Goal: Task Accomplishment & Management: Manage account settings

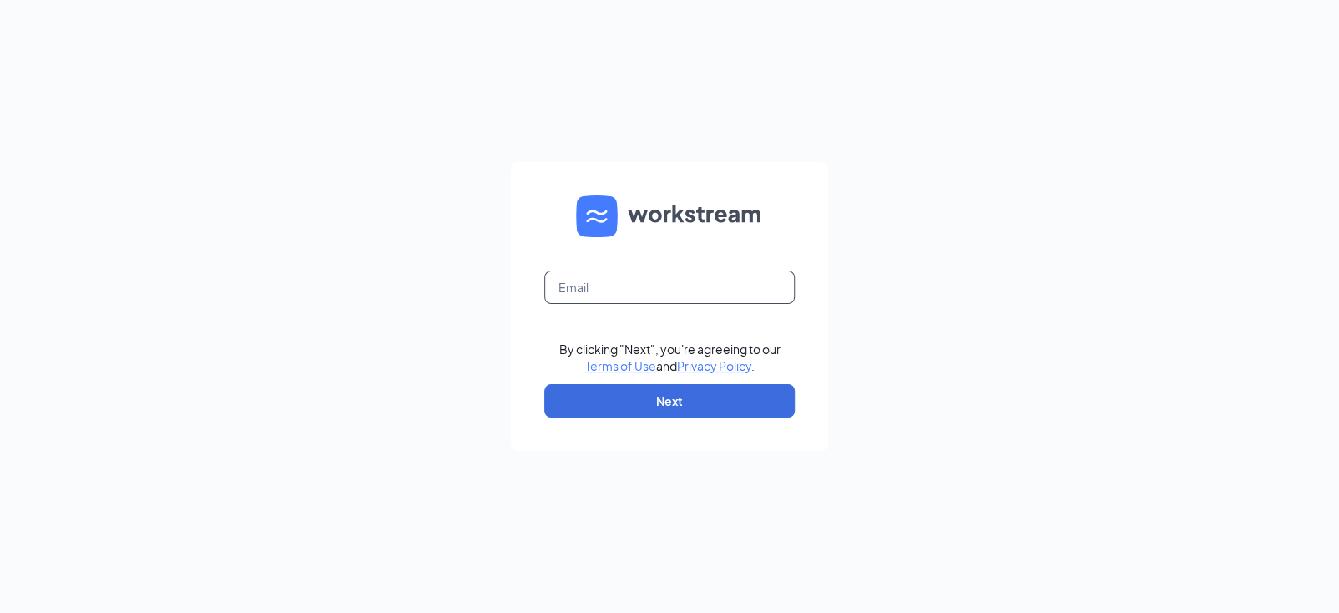
click at [686, 279] on input "text" at bounding box center [669, 286] width 250 height 33
type input "jj764@ihcrew.com"
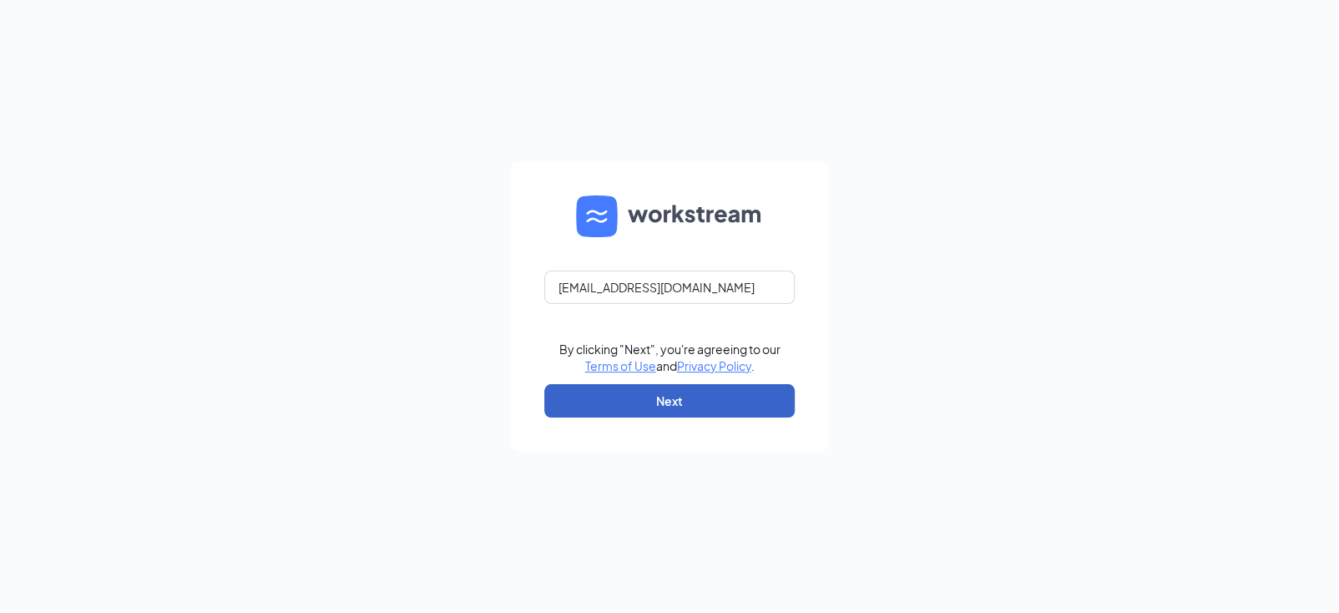
click at [673, 405] on button "Next" at bounding box center [669, 400] width 250 height 33
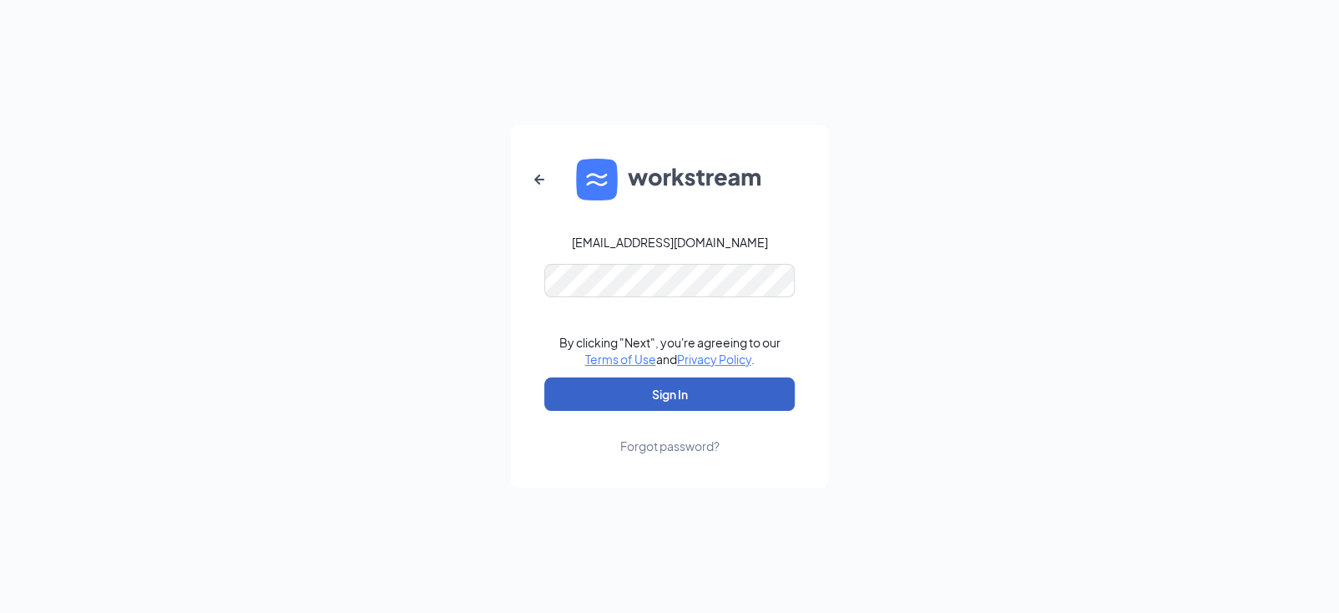
click at [691, 386] on button "Sign In" at bounding box center [669, 393] width 250 height 33
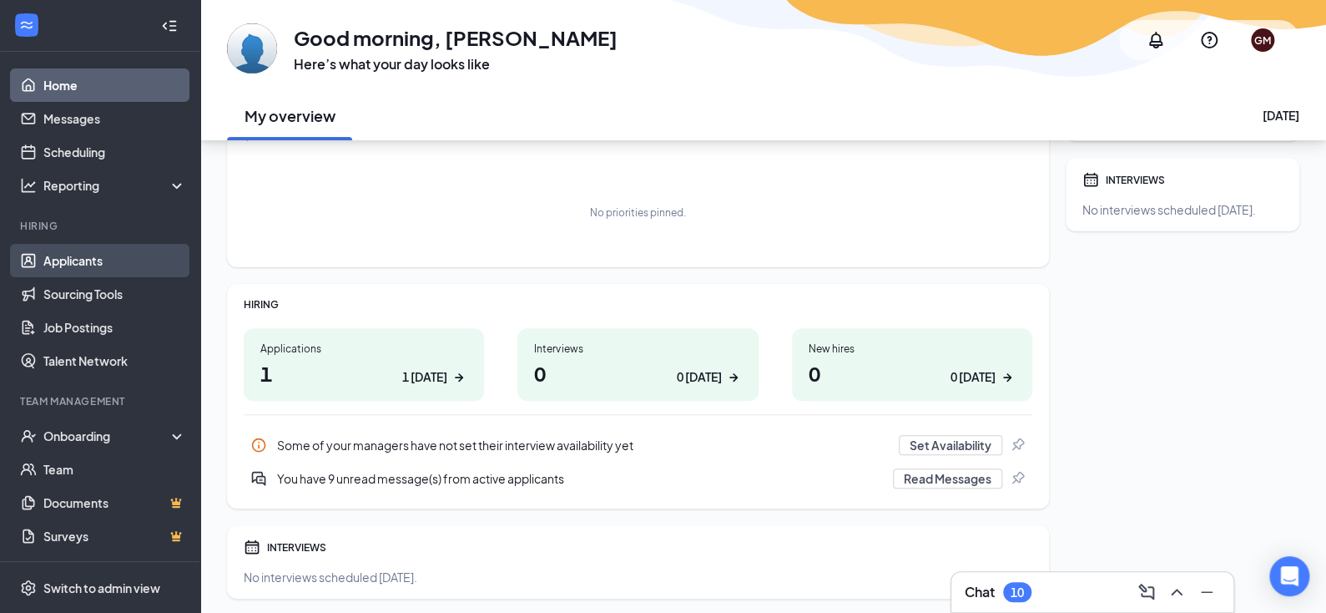
click at [120, 269] on link "Applicants" at bounding box center [114, 260] width 143 height 33
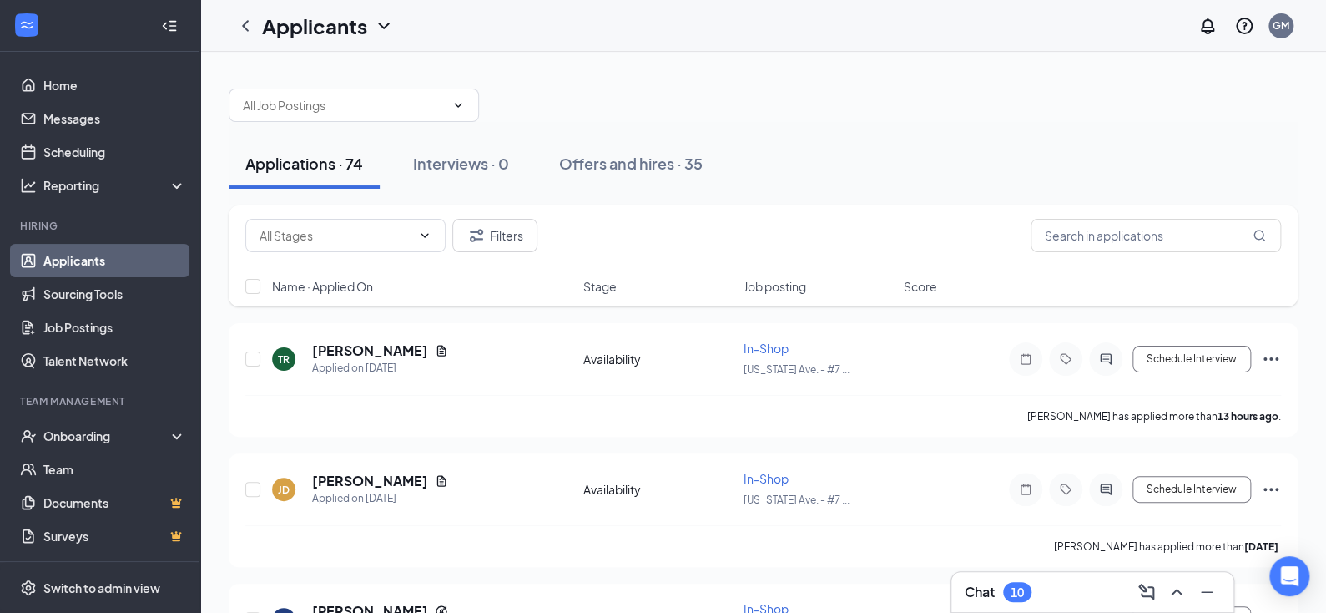
click at [1045, 585] on div "Chat 10" at bounding box center [1092, 591] width 255 height 27
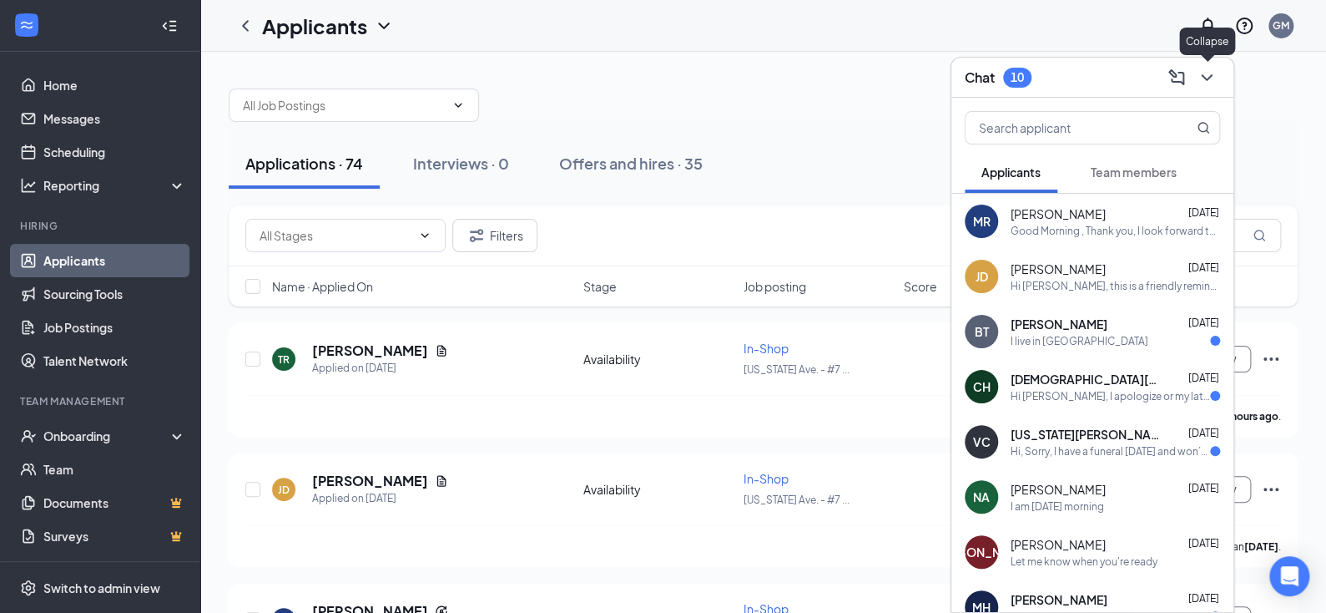
click at [1207, 77] on icon "ChevronDown" at bounding box center [1207, 78] width 20 height 20
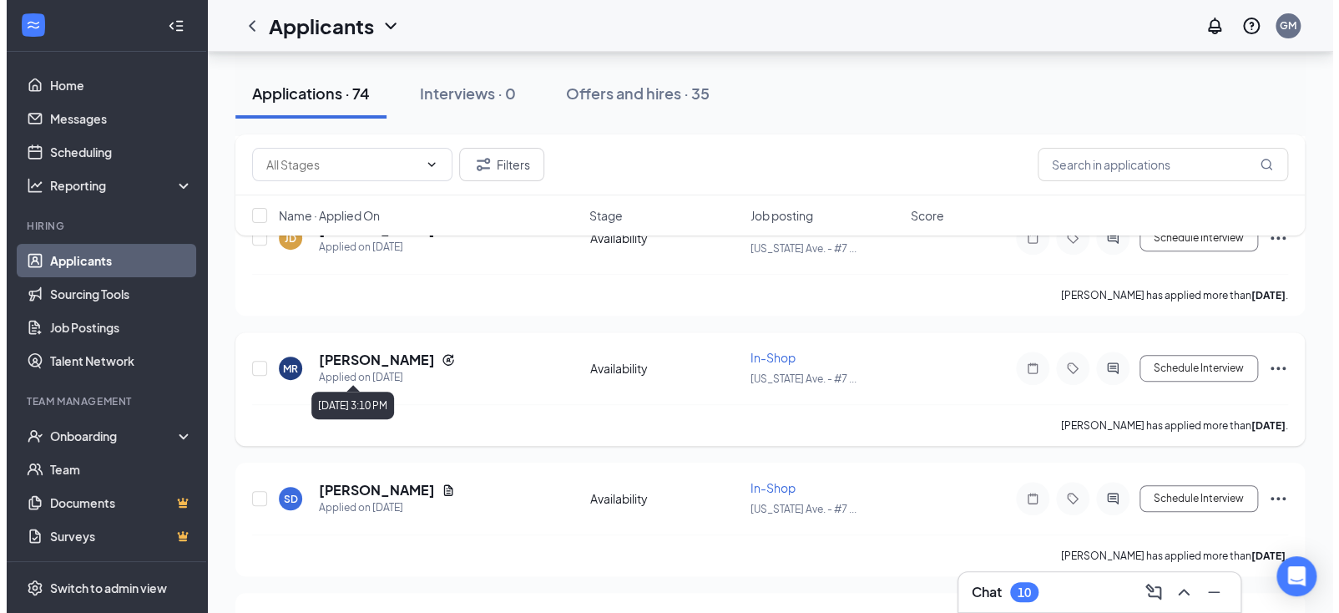
scroll to position [250, 0]
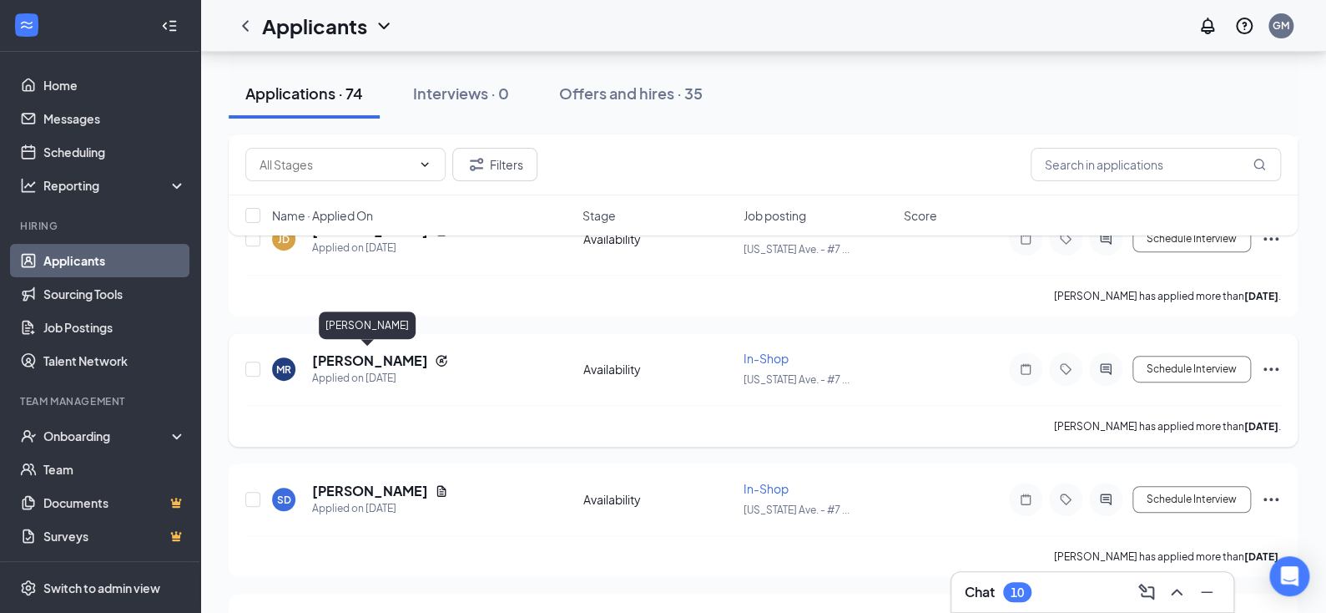
click at [376, 355] on h5 "[PERSON_NAME]" at bounding box center [370, 360] width 116 height 18
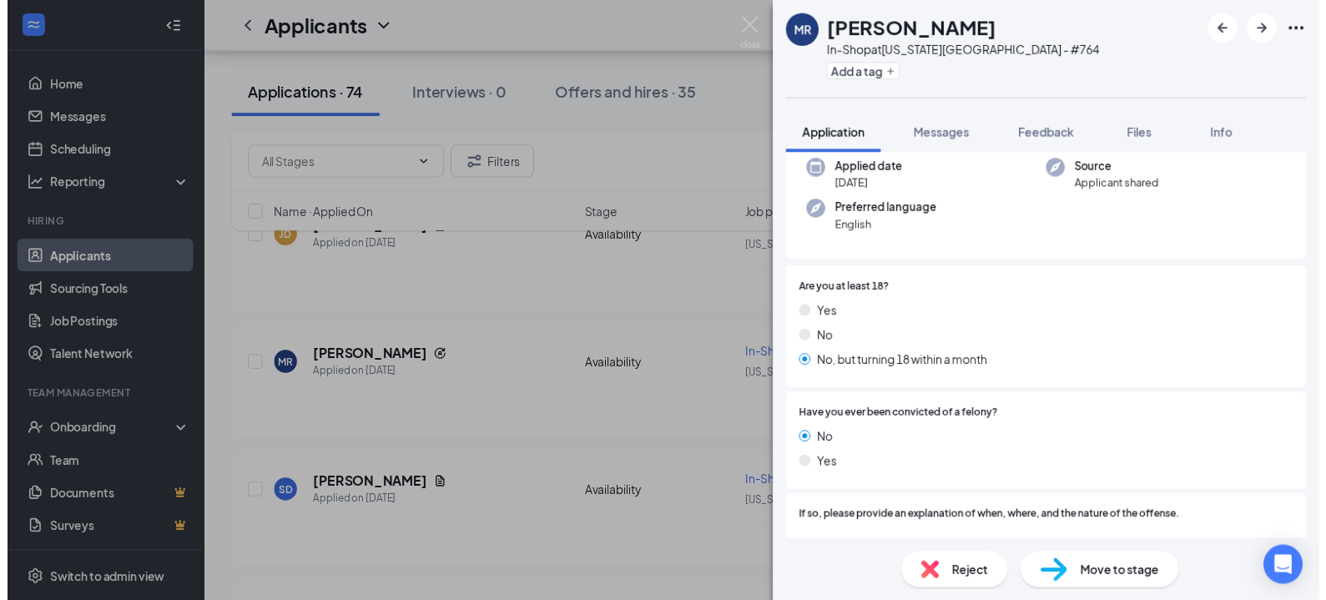
scroll to position [98, 0]
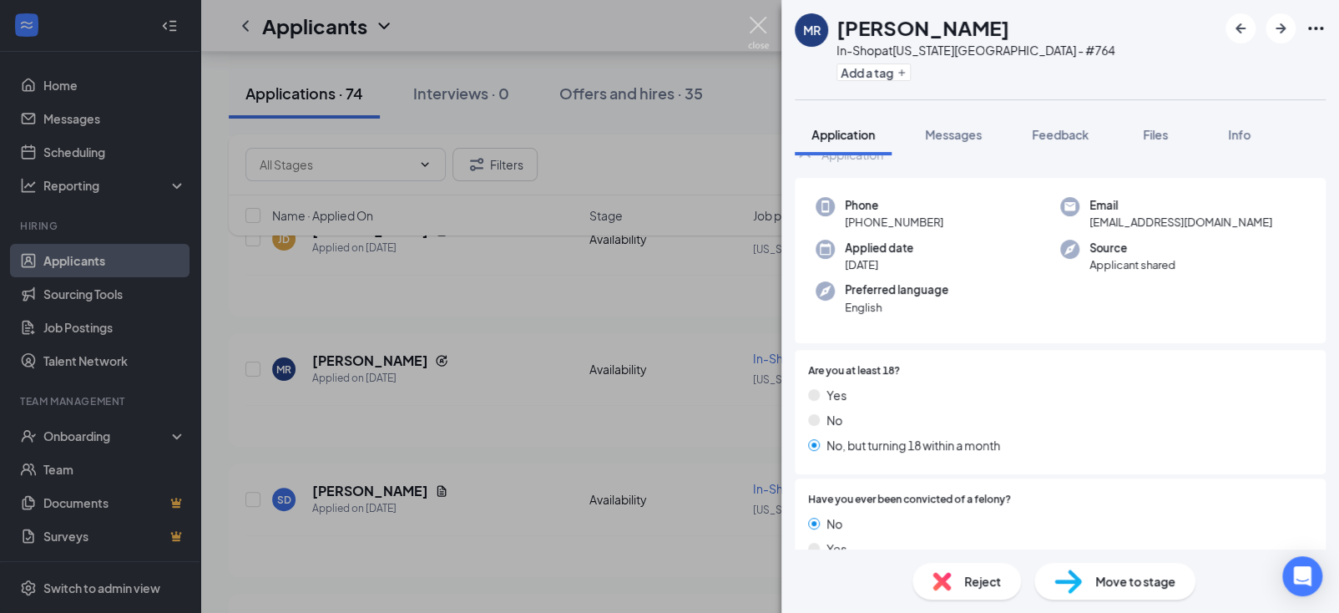
click at [763, 29] on img at bounding box center [758, 33] width 21 height 33
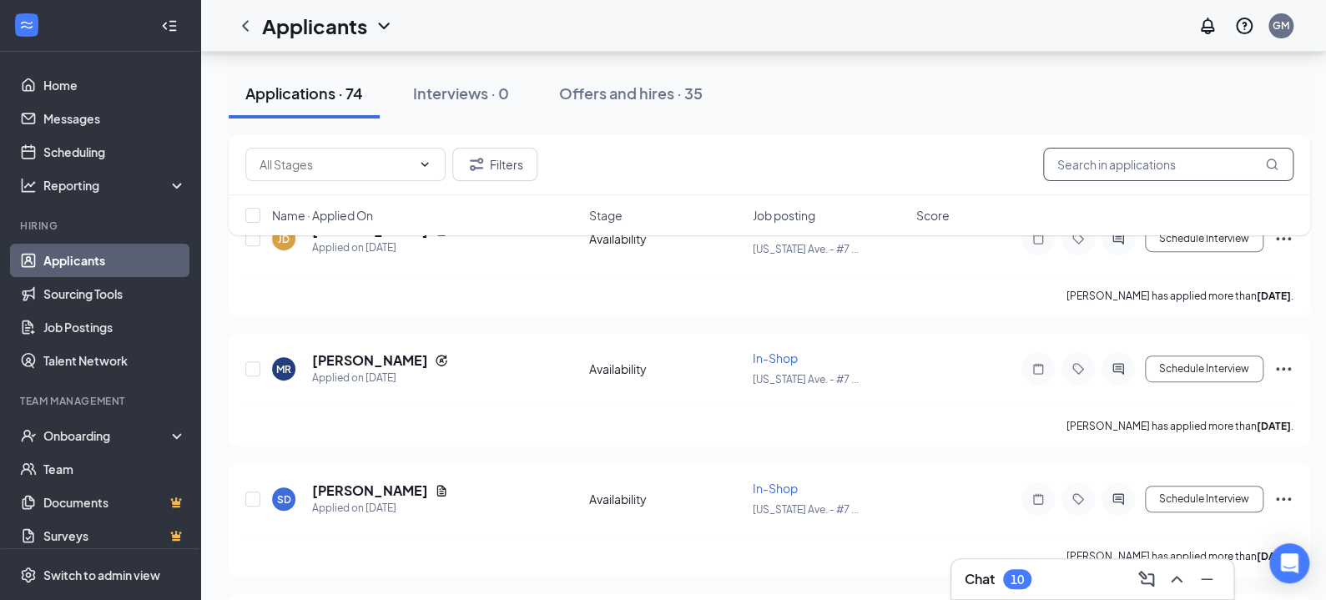
click at [1142, 165] on input "text" at bounding box center [1168, 164] width 250 height 33
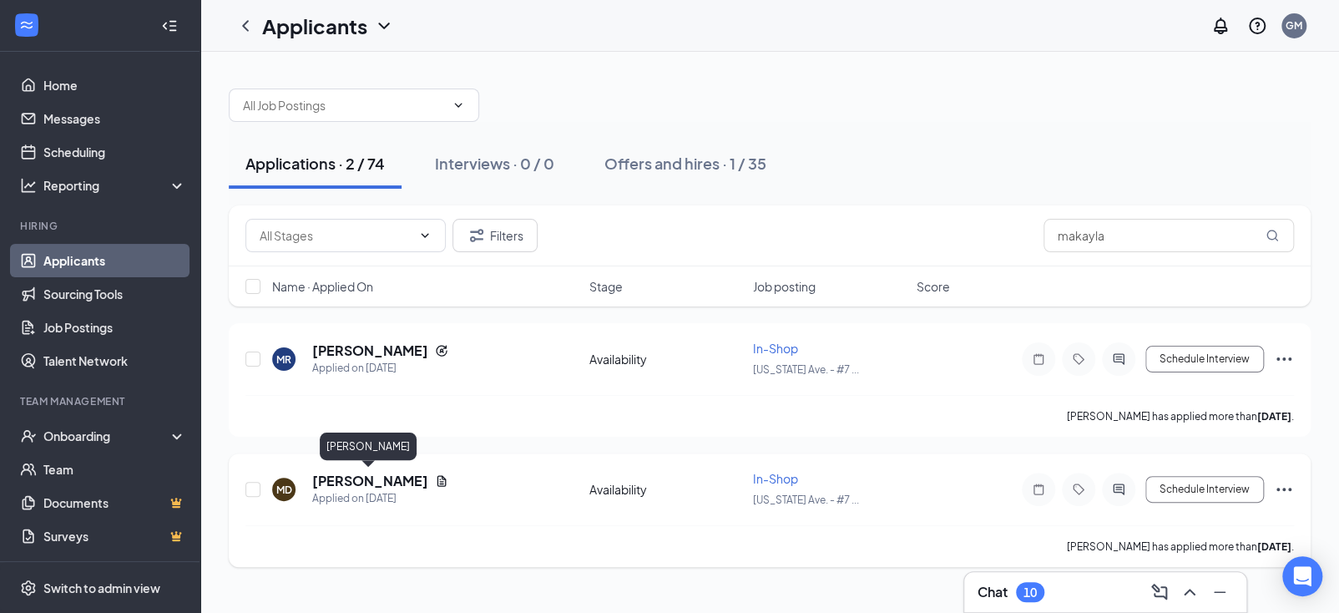
click at [386, 478] on h5 "[PERSON_NAME]" at bounding box center [370, 480] width 116 height 18
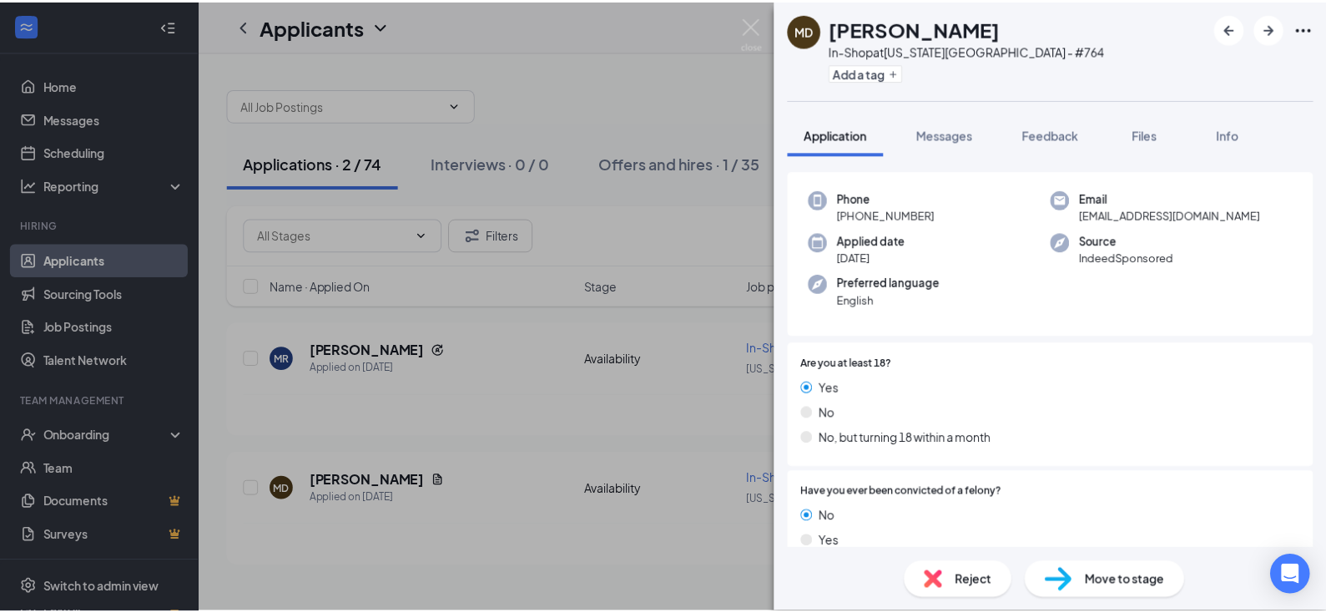
scroll to position [83, 0]
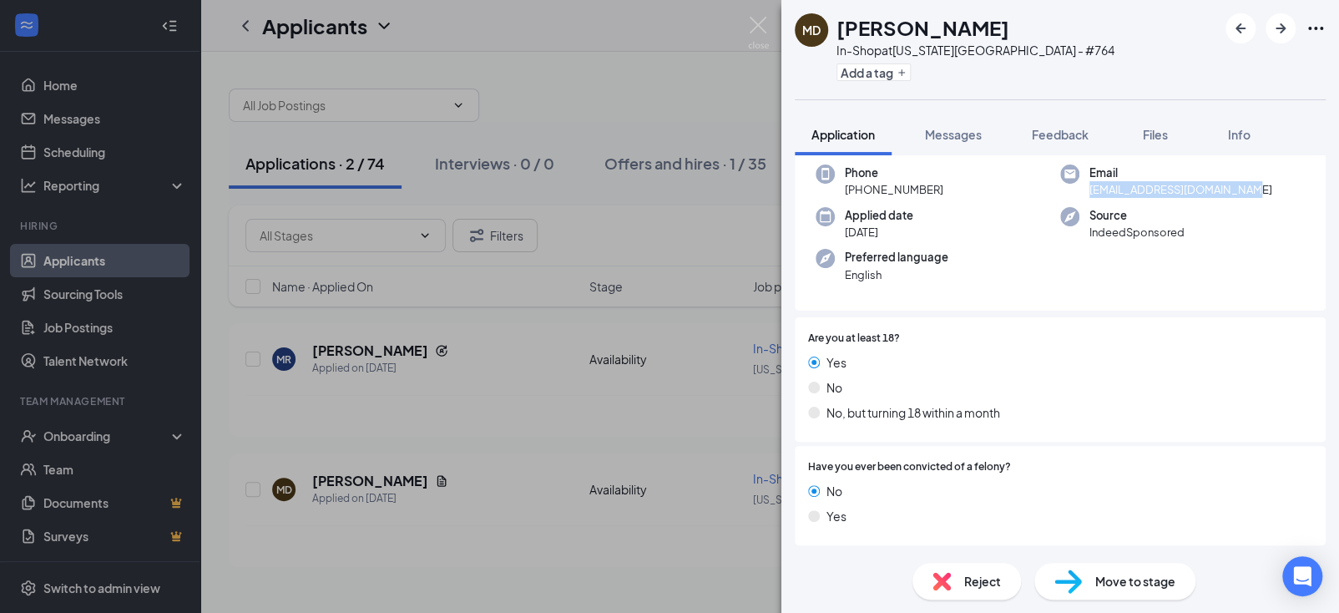
drag, startPoint x: 1083, startPoint y: 189, endPoint x: 1243, endPoint y: 186, distance: 160.2
click at [1243, 186] on div "Email [EMAIL_ADDRESS][DOMAIN_NAME]" at bounding box center [1182, 181] width 245 height 34
copy span "[EMAIL_ADDRESS][DOMAIN_NAME]"
click at [572, 409] on div "MD [PERSON_NAME] In-Shop at [US_STATE][GEOGRAPHIC_DATA] - #764 Add a tag Applic…" at bounding box center [669, 306] width 1339 height 613
click at [743, 29] on div "MD [PERSON_NAME] In-Shop at [US_STATE][GEOGRAPHIC_DATA] - #764 Add a tag Applic…" at bounding box center [669, 306] width 1339 height 613
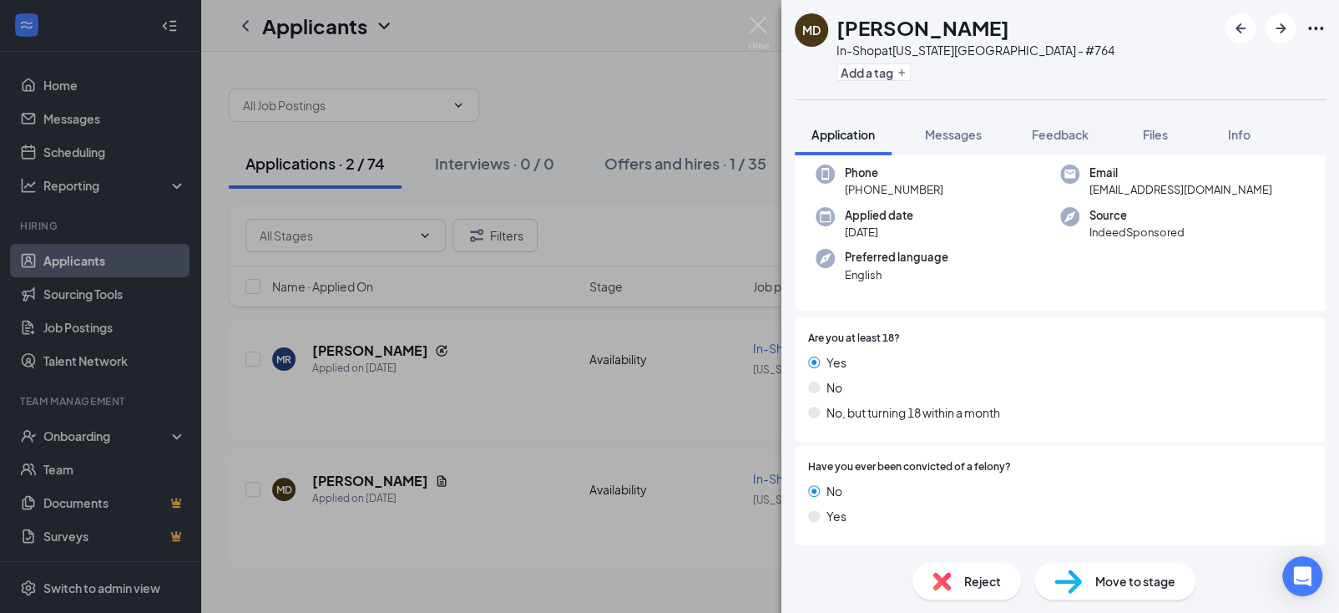
click at [752, 25] on div "Applicants GM" at bounding box center [769, 26] width 1138 height 52
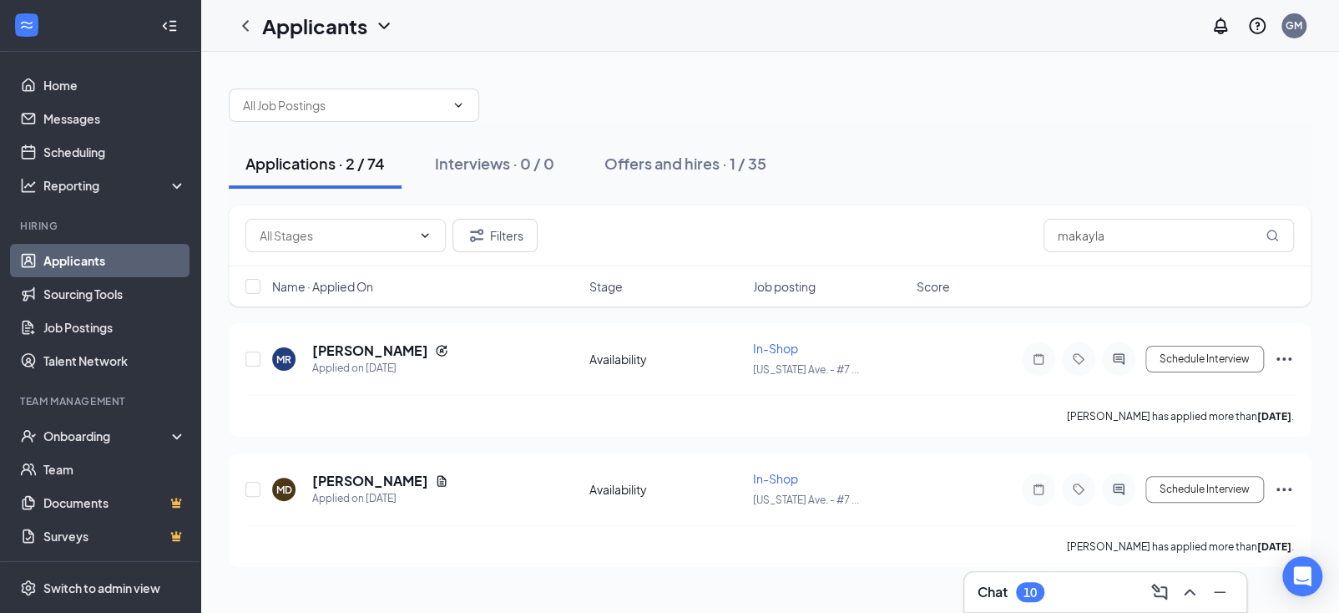
click at [93, 267] on link "Applicants" at bounding box center [114, 260] width 143 height 33
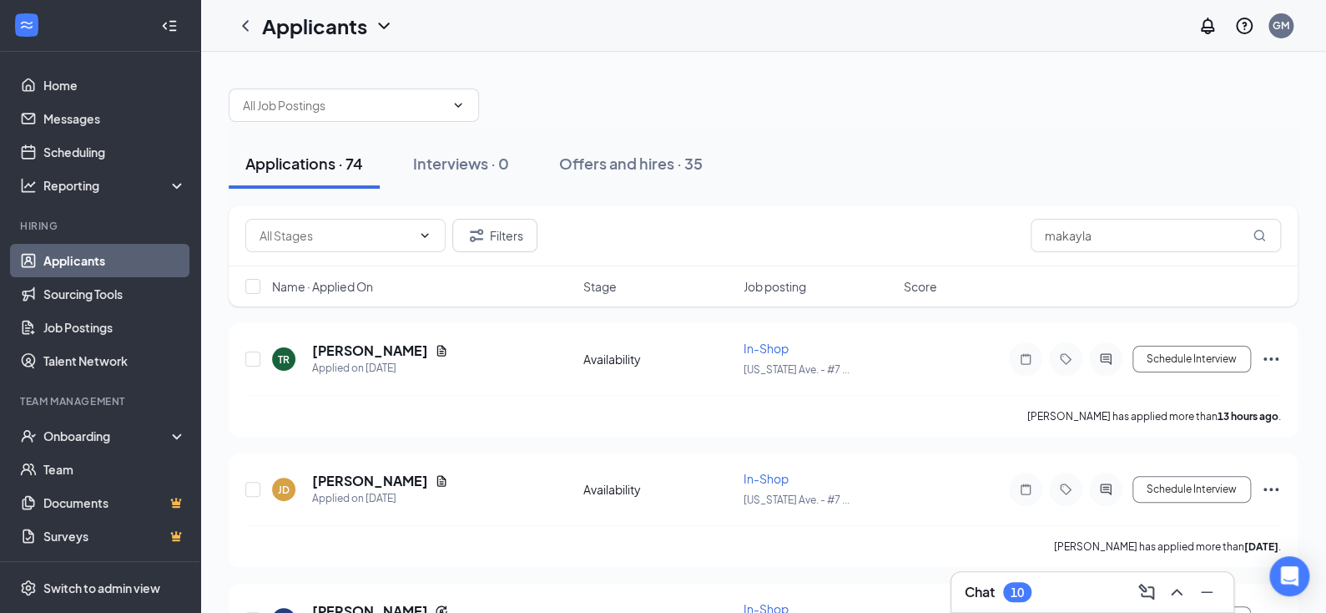
click at [1175, 252] on div "Filters makayla" at bounding box center [763, 235] width 1069 height 61
click at [1162, 245] on input "makayla" at bounding box center [1156, 235] width 250 height 33
type input "m"
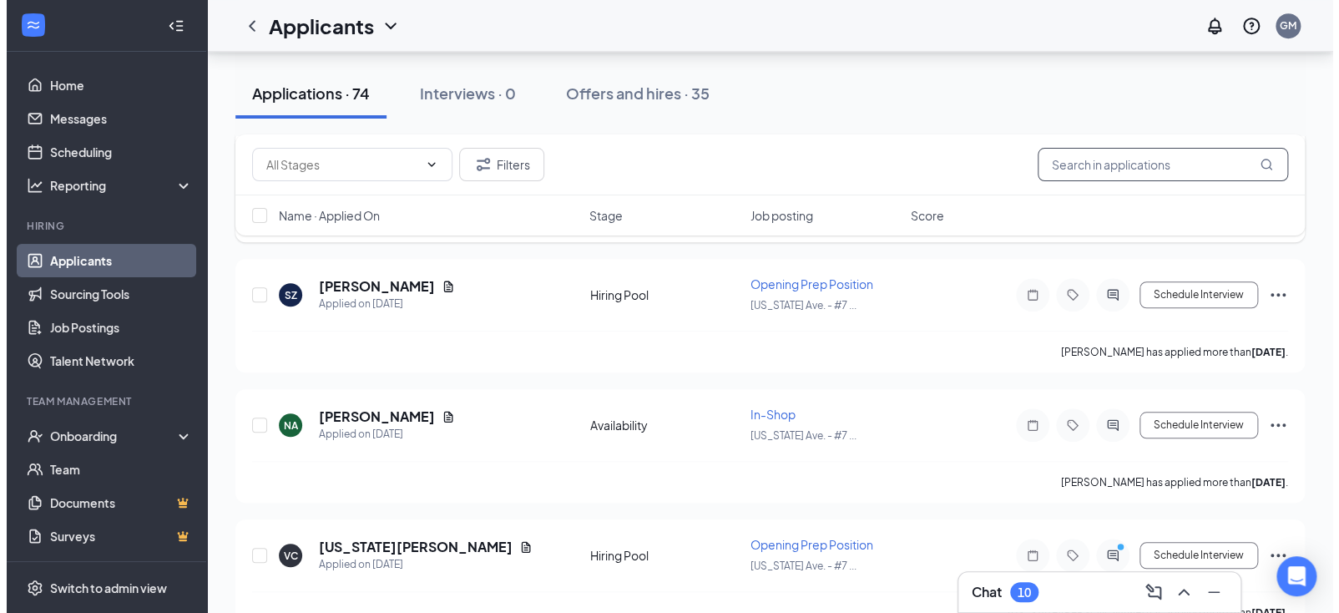
scroll to position [750, 0]
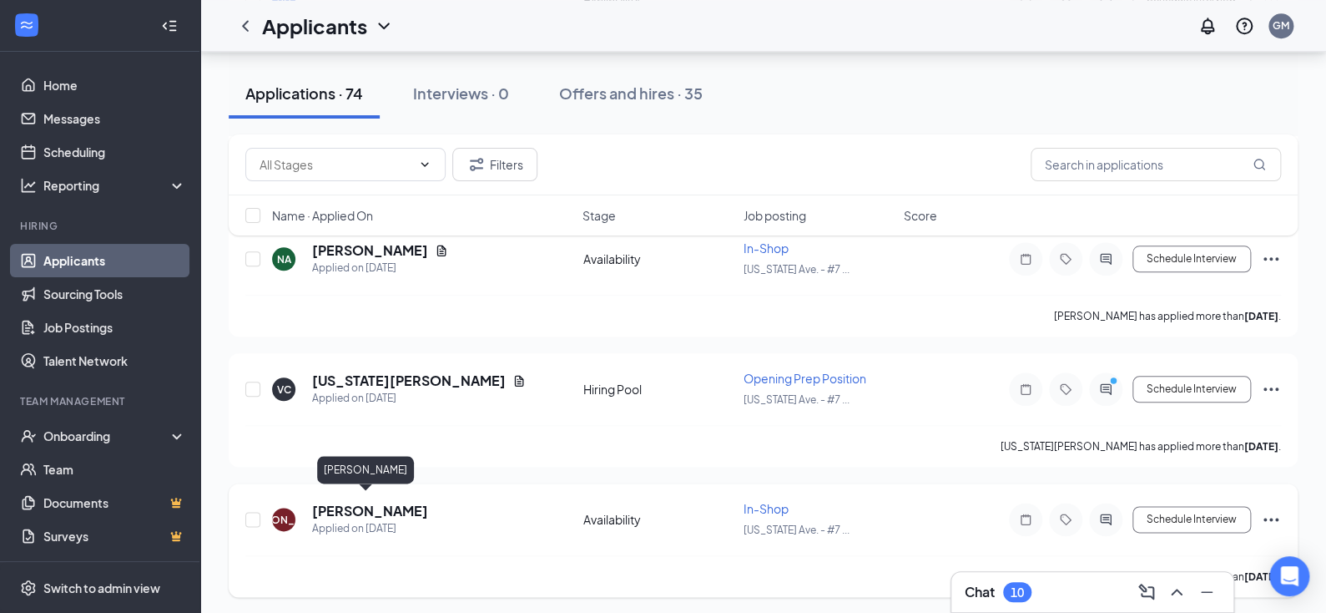
click at [368, 502] on h5 "[PERSON_NAME]" at bounding box center [370, 511] width 116 height 18
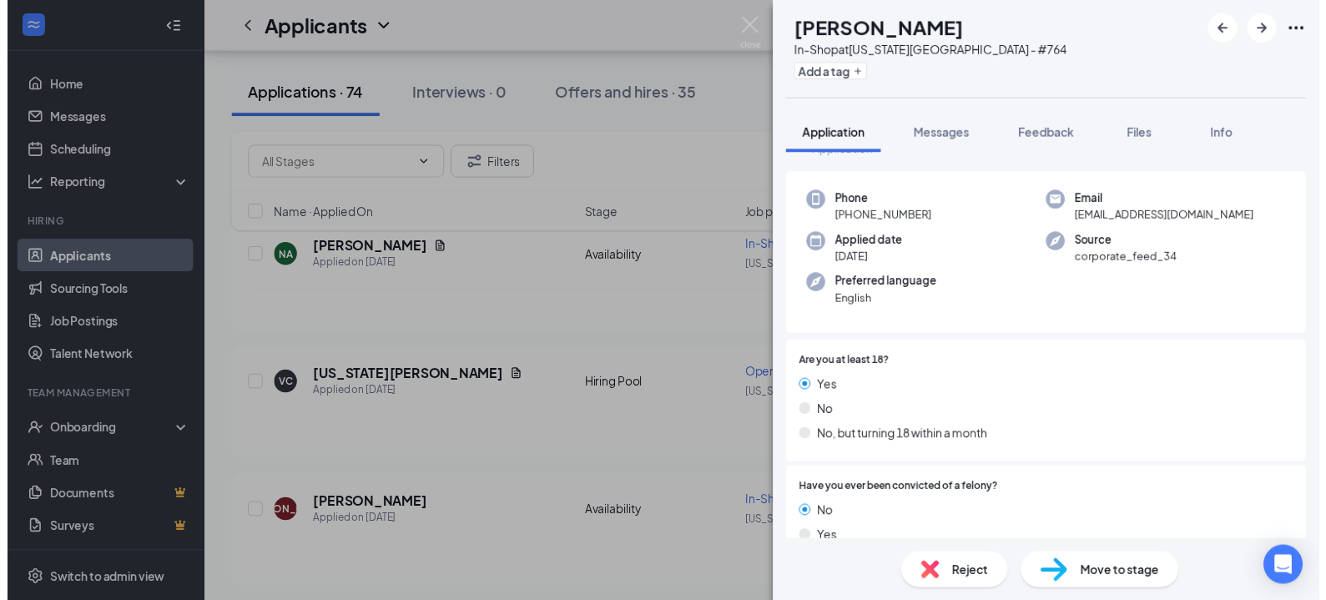
scroll to position [83, 0]
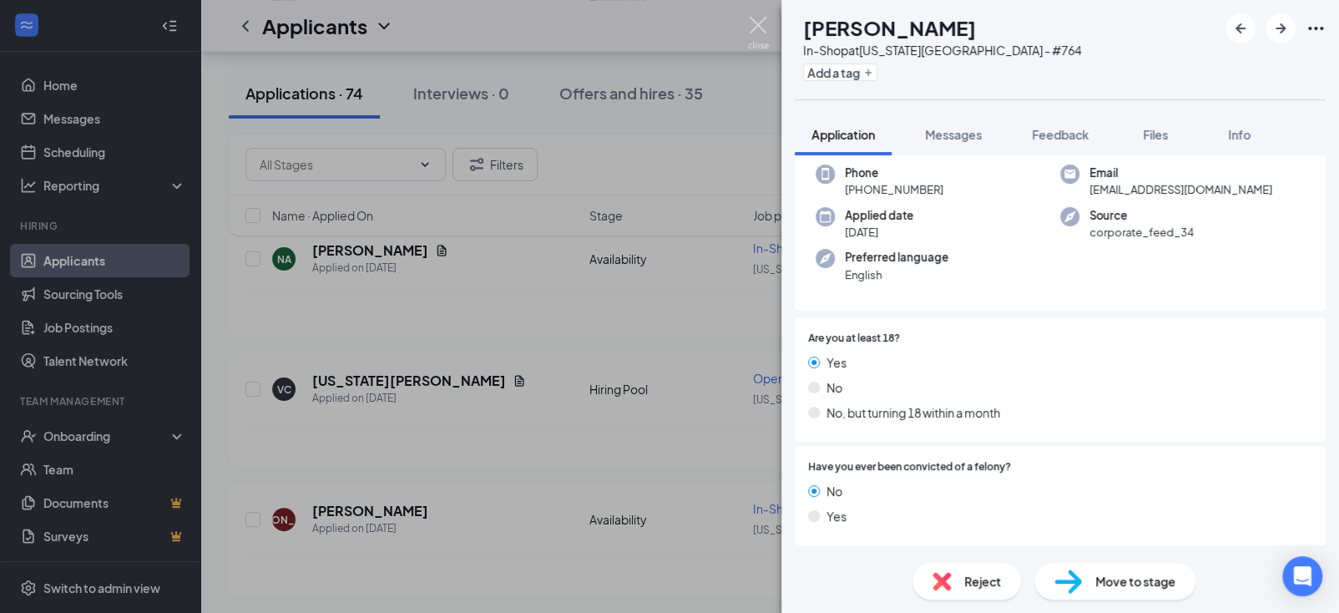
click at [760, 25] on img at bounding box center [758, 33] width 21 height 33
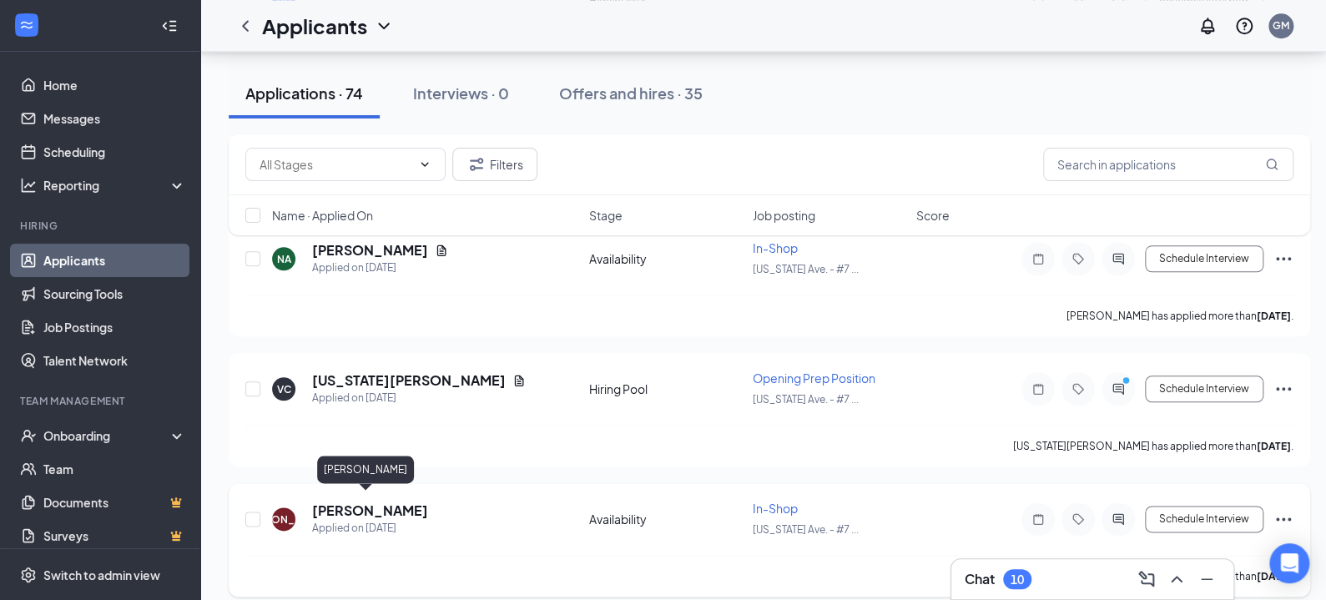
click at [347, 502] on h5 "[PERSON_NAME]" at bounding box center [370, 511] width 116 height 18
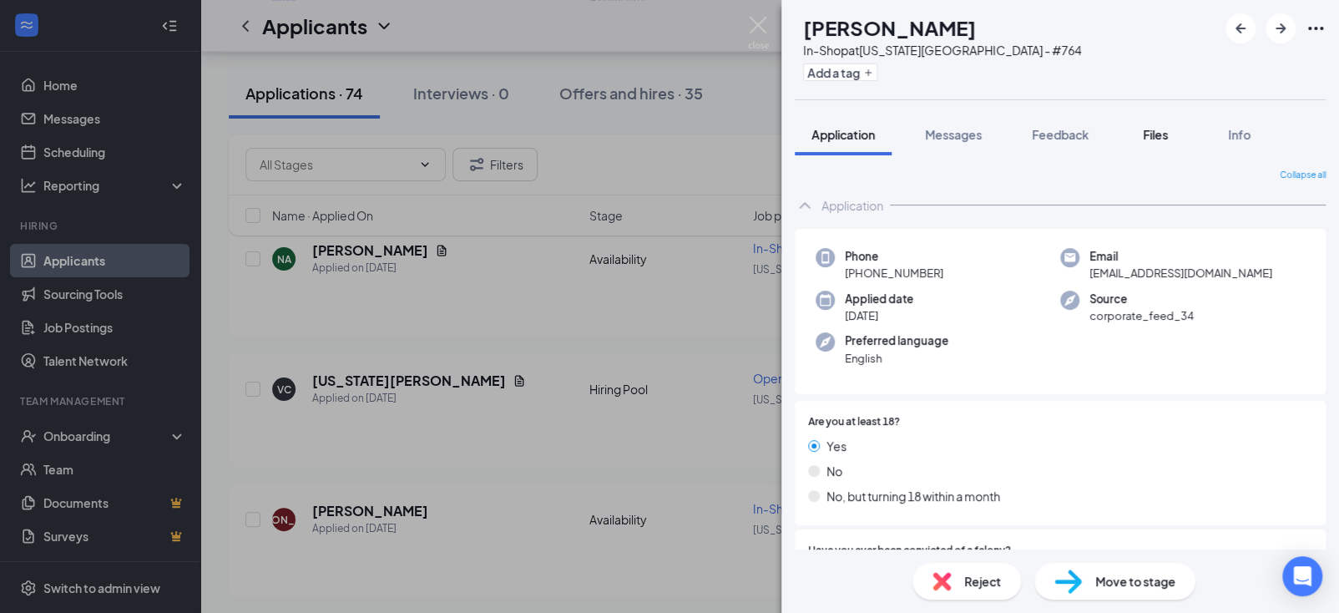
click at [1149, 136] on span "Files" at bounding box center [1154, 134] width 25 height 15
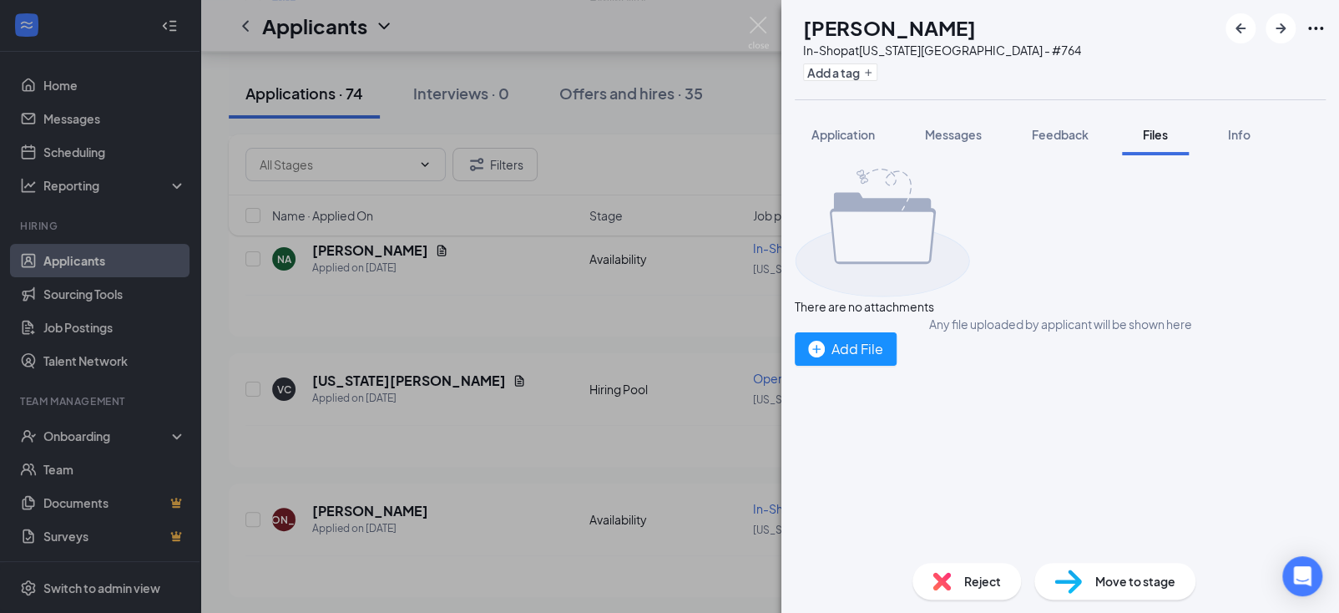
click at [748, 36] on img at bounding box center [758, 33] width 21 height 33
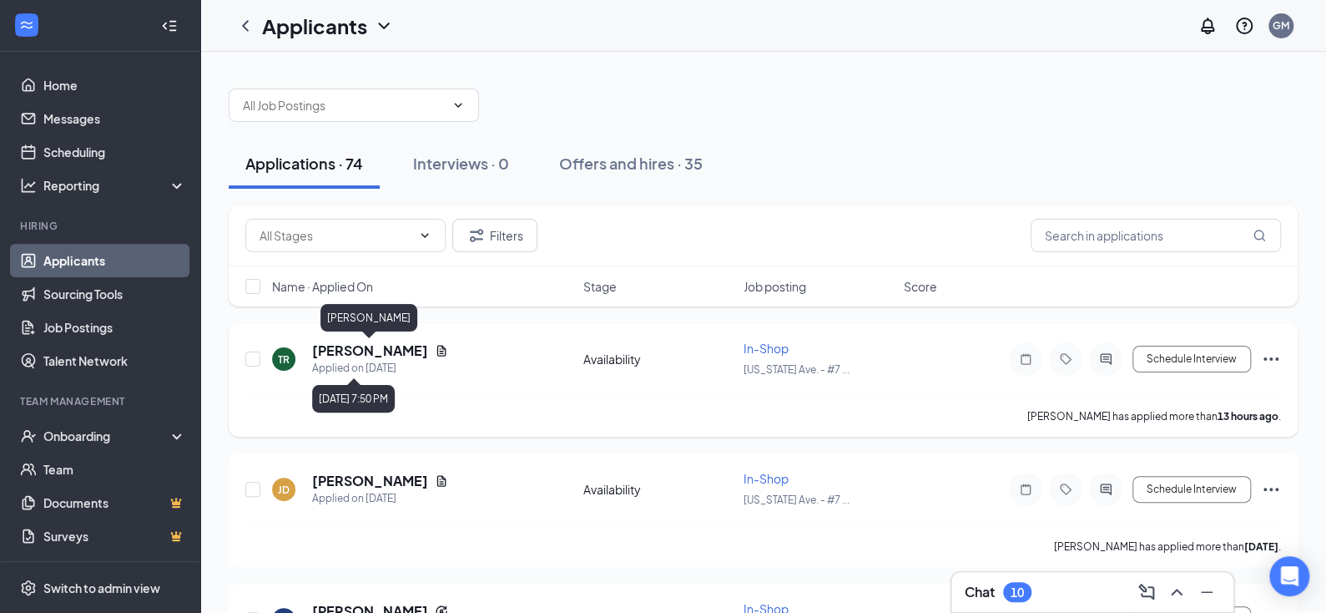
click at [405, 343] on h5 "[PERSON_NAME]" at bounding box center [370, 350] width 116 height 18
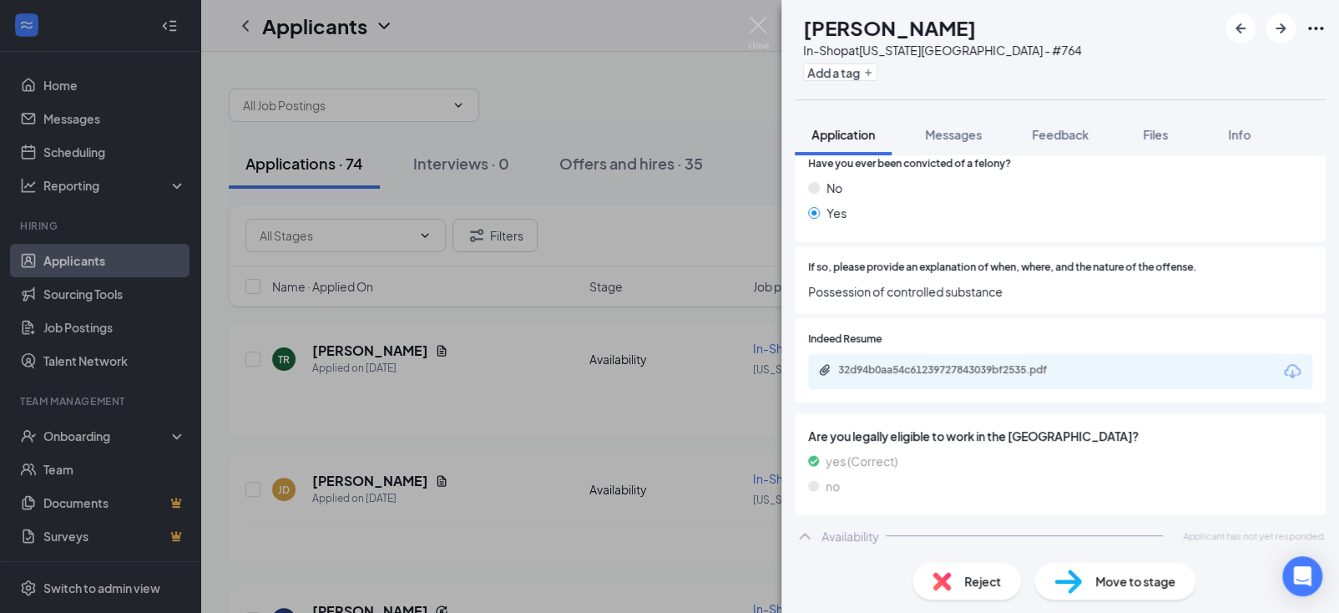
scroll to position [435, 0]
